Goal: Information Seeking & Learning: Learn about a topic

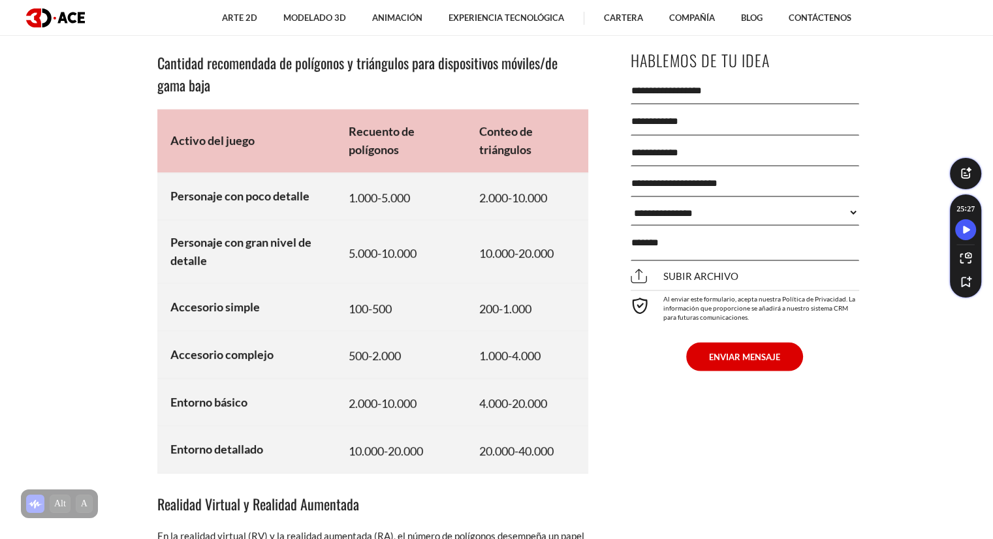
scroll to position [7507, 0]
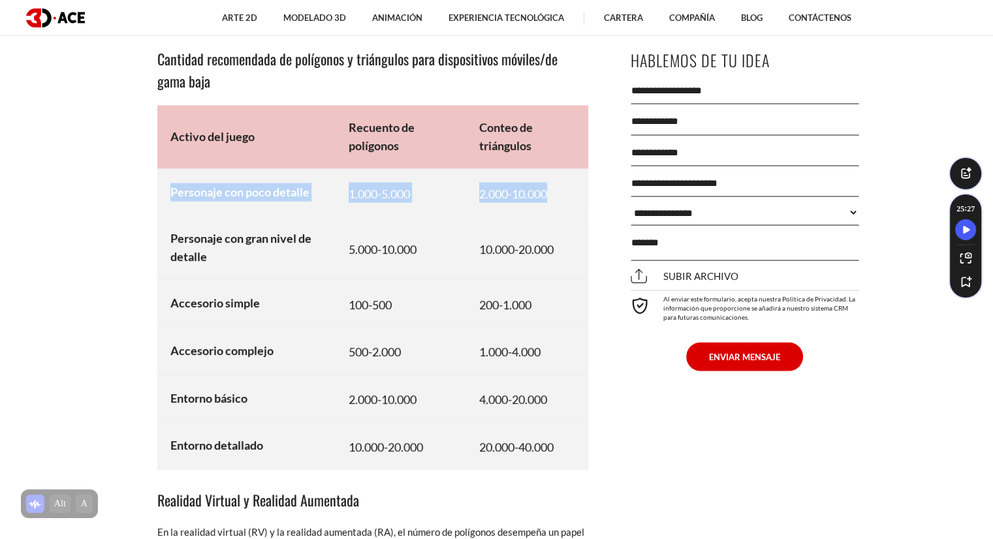
drag, startPoint x: 166, startPoint y: 192, endPoint x: 574, endPoint y: 186, distance: 408.7
click at [574, 186] on tr "Personaje con poco detalle 1.000-5.000 2.000-10.000" at bounding box center [372, 193] width 431 height 48
click at [574, 186] on td "2.000-10.000" at bounding box center [527, 193] width 122 height 48
drag, startPoint x: 552, startPoint y: 193, endPoint x: 164, endPoint y: 205, distance: 387.9
click at [163, 205] on tr "Personaje con poco detalle 1.000-5.000 2.000-10.000" at bounding box center [372, 193] width 431 height 48
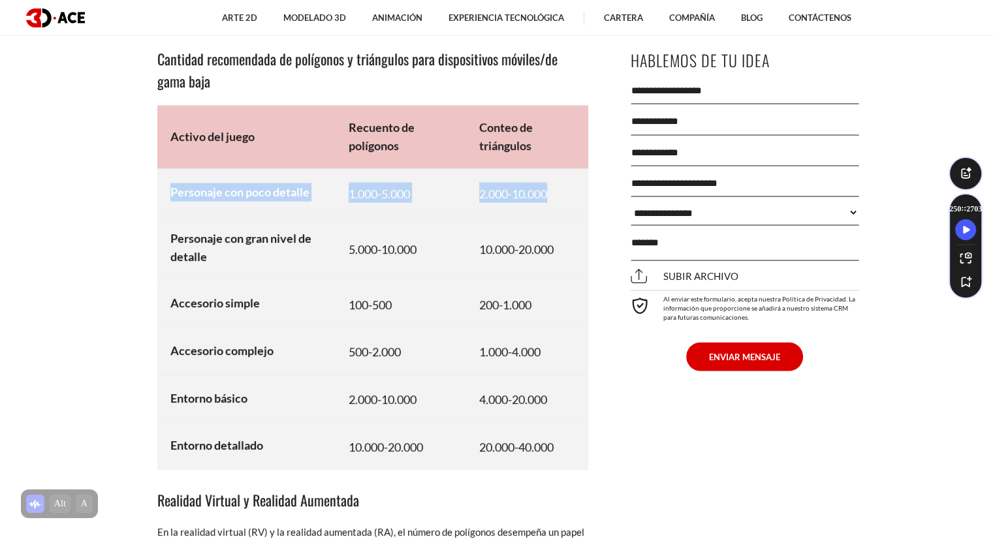
click at [188, 209] on td "Personaje con poco detalle" at bounding box center [246, 193] width 179 height 48
drag, startPoint x: 343, startPoint y: 190, endPoint x: 424, endPoint y: 198, distance: 80.7
click at [424, 198] on td "1.000-5.000" at bounding box center [401, 193] width 130 height 48
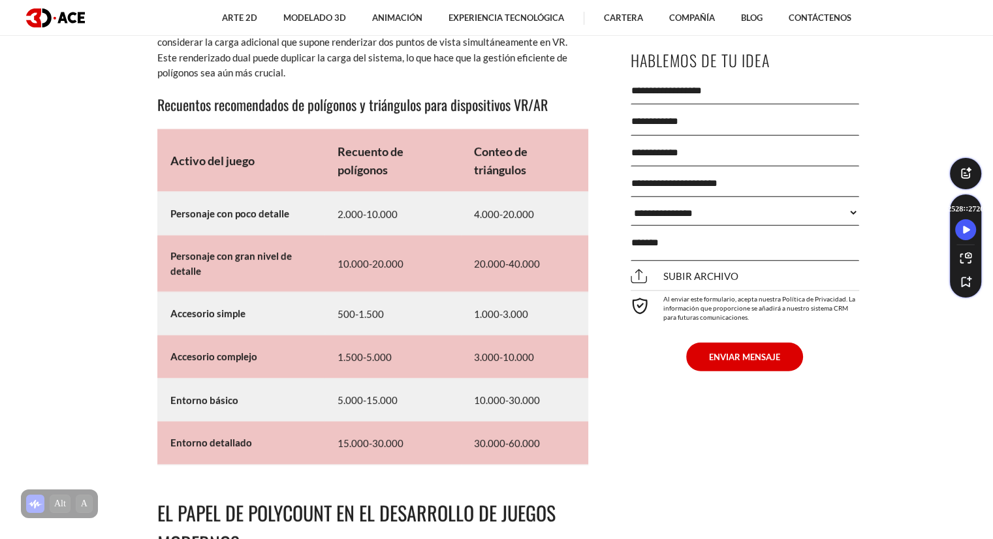
scroll to position [8160, 0]
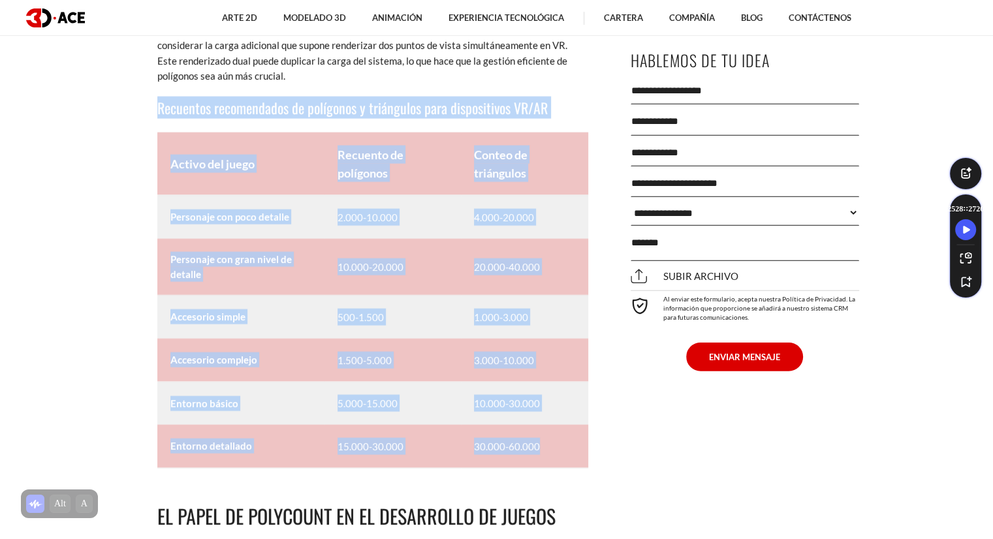
drag, startPoint x: 157, startPoint y: 98, endPoint x: 550, endPoint y: 460, distance: 534.0
click at [552, 455] on td "30.000-60.000" at bounding box center [524, 446] width 127 height 43
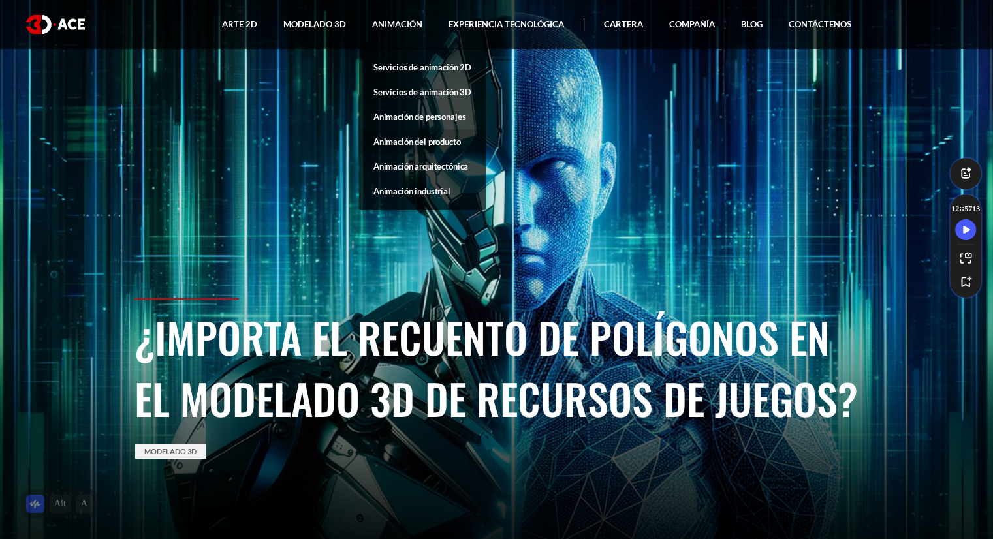
click at [459, 140] on font "Animación del producto" at bounding box center [416, 141] width 87 height 10
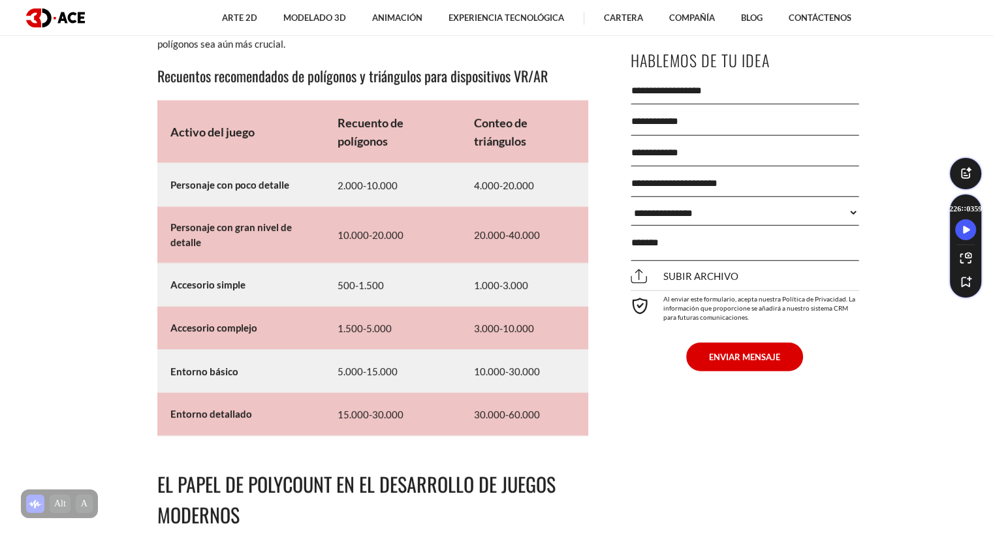
scroll to position [8192, 0]
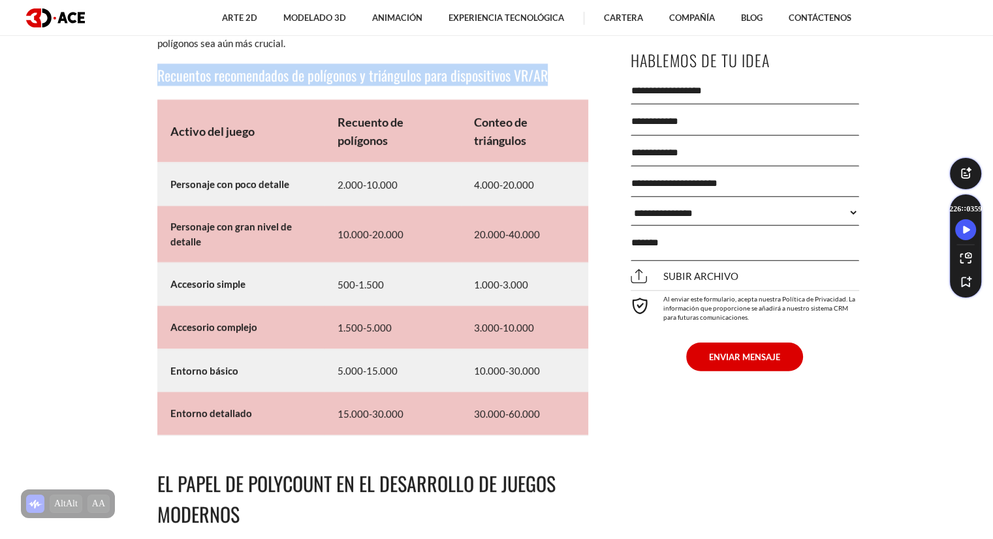
drag, startPoint x: 555, startPoint y: 72, endPoint x: 159, endPoint y: 78, distance: 395.6
click at [159, 78] on h3 "Recuentos recomendados de polígonos y triángulos para dispositivos VR/AR" at bounding box center [372, 75] width 431 height 22
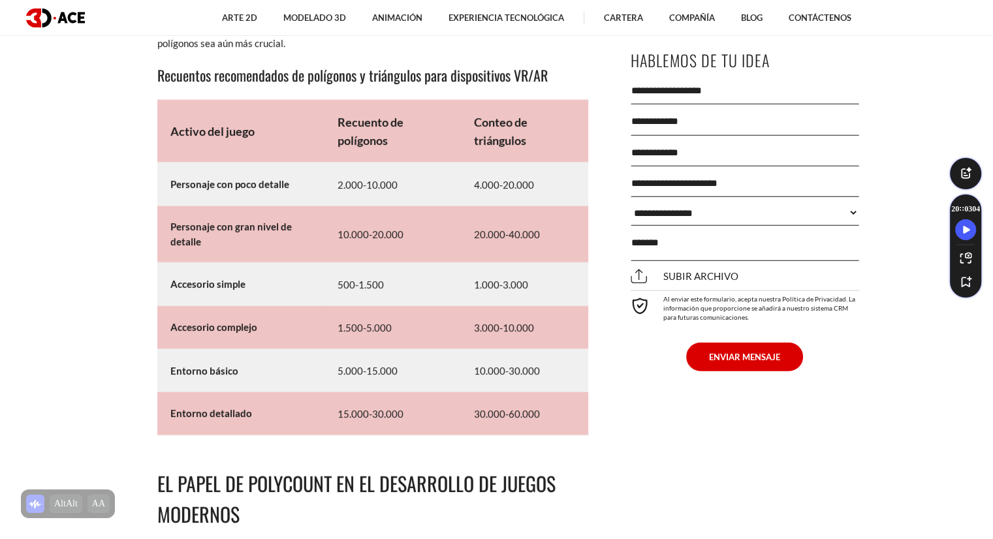
drag, startPoint x: 335, startPoint y: 287, endPoint x: 431, endPoint y: 298, distance: 96.6
click at [431, 298] on td "500-1.500" at bounding box center [392, 284] width 136 height 43
click at [428, 298] on td "500-1.500" at bounding box center [392, 284] width 136 height 43
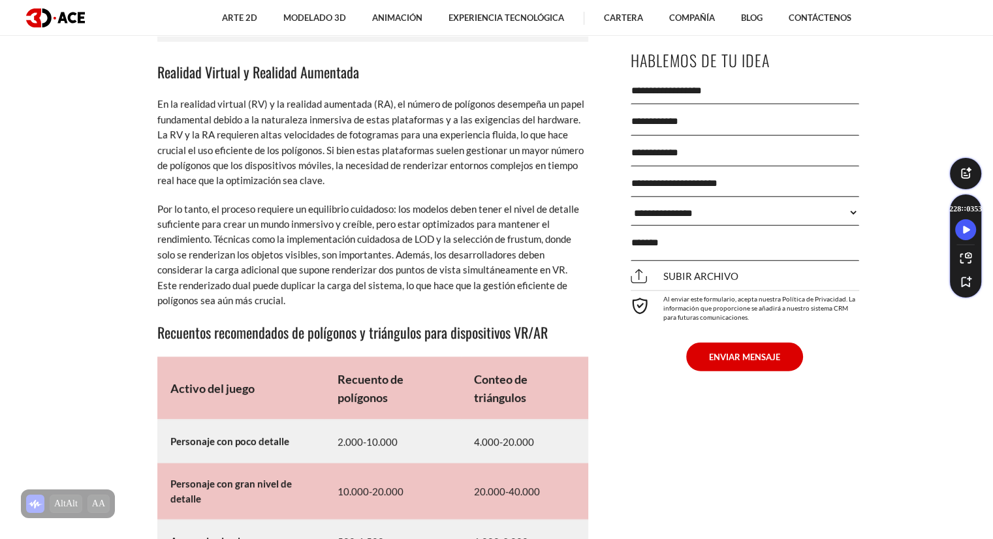
scroll to position [7931, 0]
